Goal: Navigation & Orientation: Find specific page/section

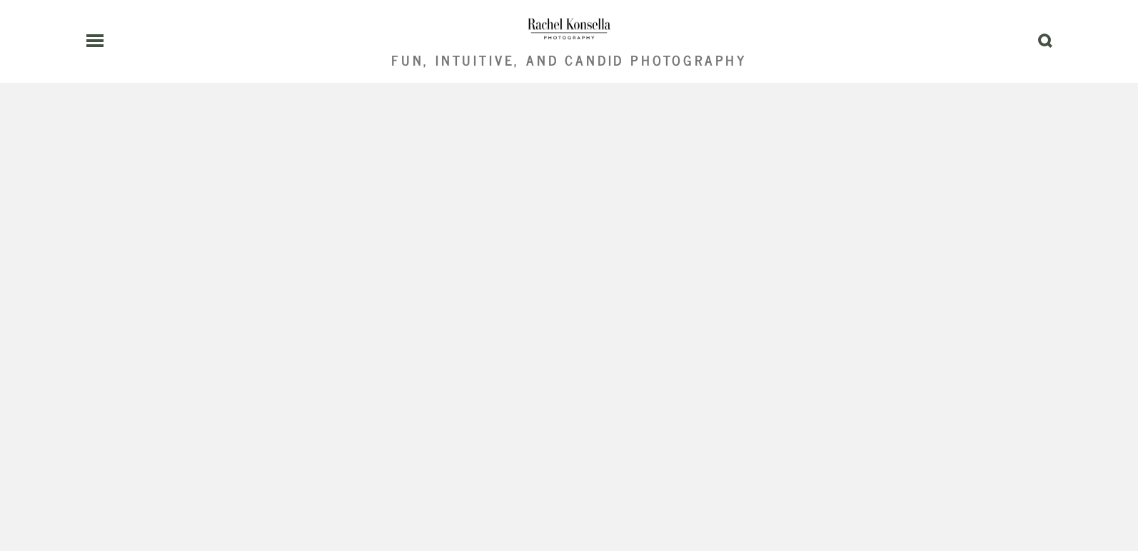
scroll to position [7136, 0]
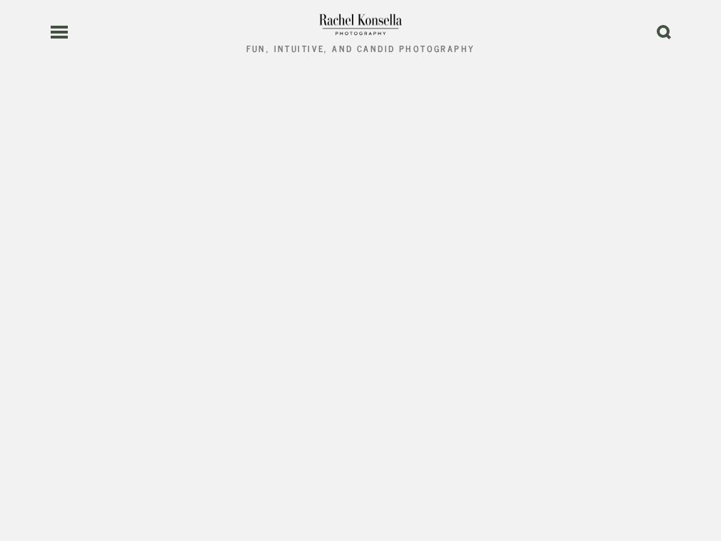
click at [57, 39] on header "Fun, Intuitive, and Candid Photography 0" at bounding box center [360, 32] width 621 height 64
click at [58, 35] on icon at bounding box center [59, 32] width 19 height 13
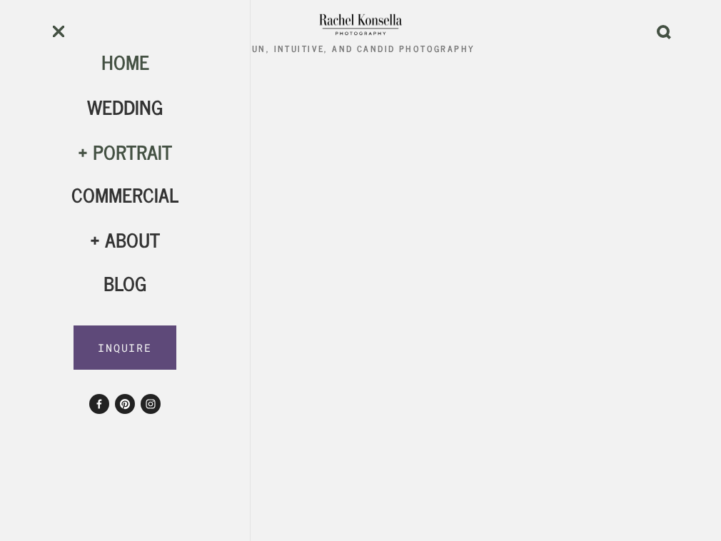
click at [136, 153] on div "Portrait" at bounding box center [124, 152] width 107 height 24
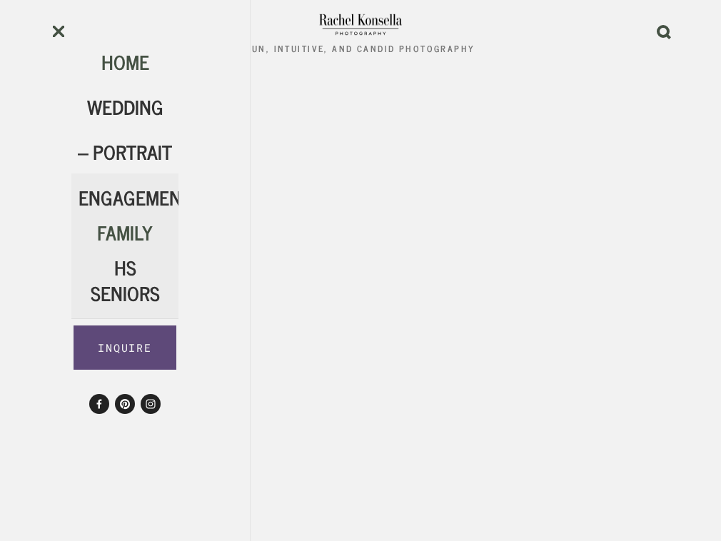
click at [139, 233] on span "Family" at bounding box center [125, 231] width 56 height 31
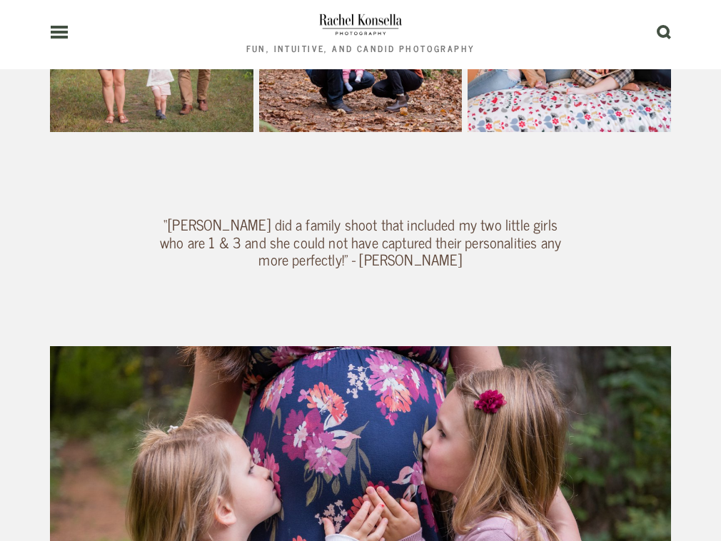
scroll to position [1672, 0]
